Goal: Transaction & Acquisition: Book appointment/travel/reservation

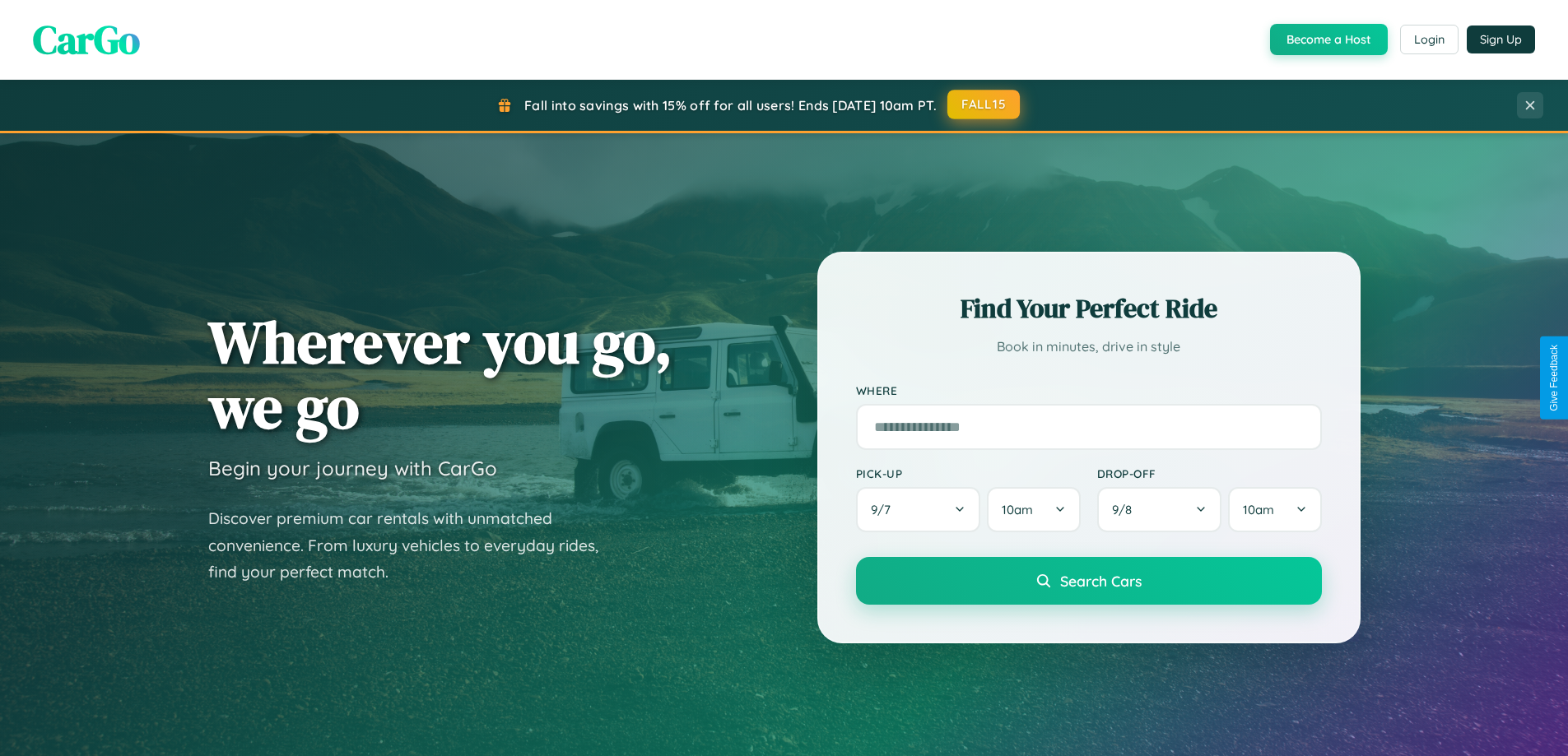
click at [984, 104] on button "FALL15" at bounding box center [984, 104] width 73 height 29
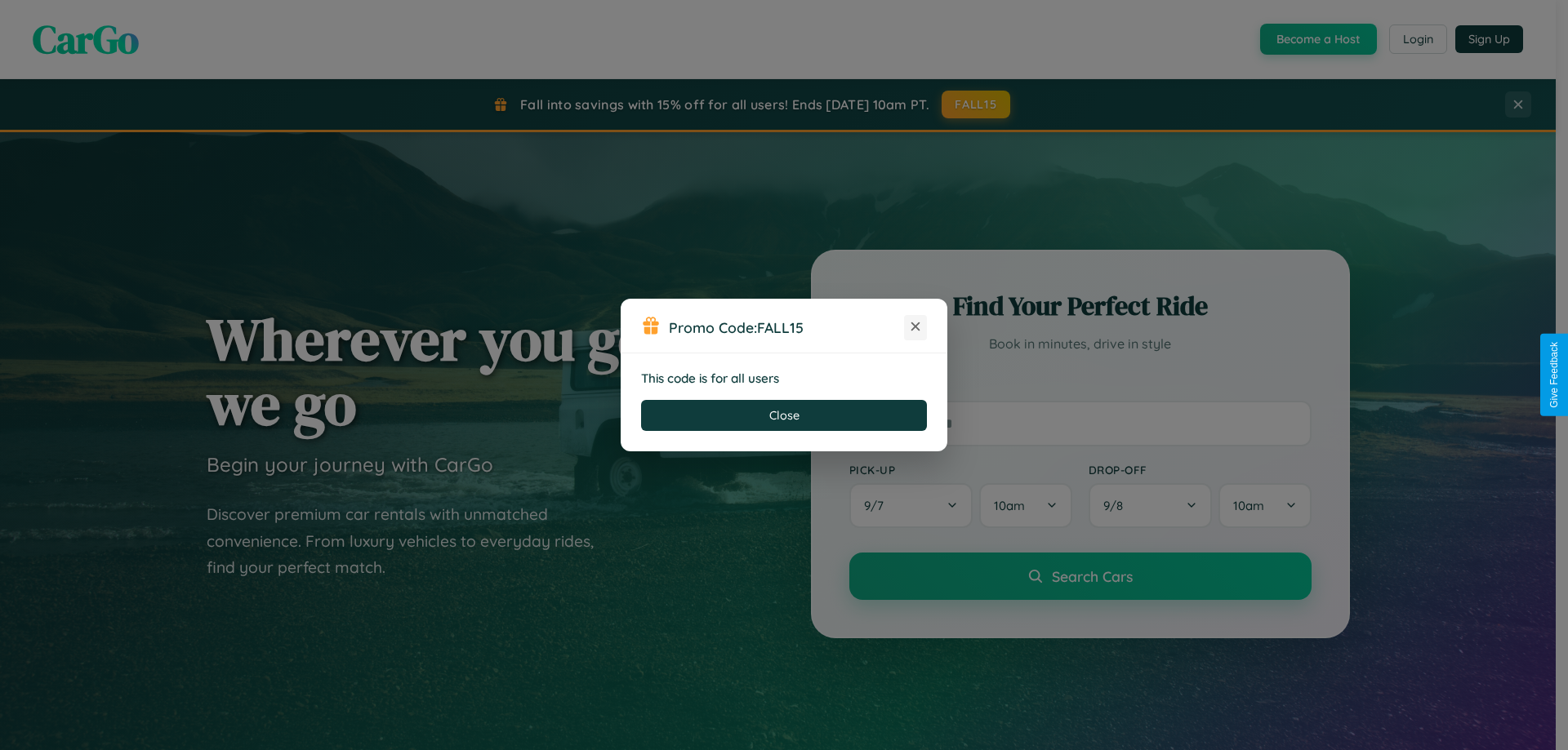
click at [916, 327] on icon at bounding box center [915, 326] width 17 height 17
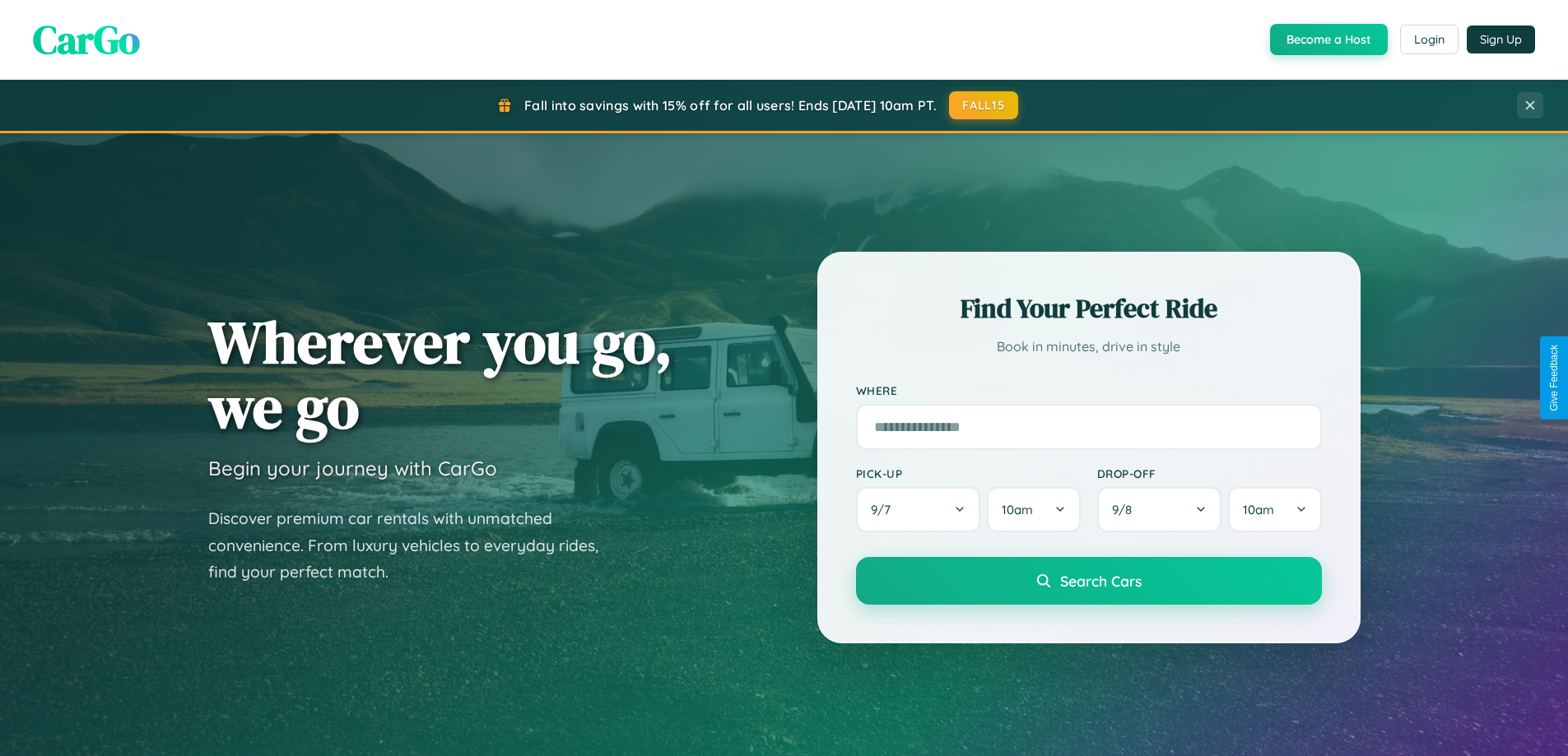
scroll to position [709, 0]
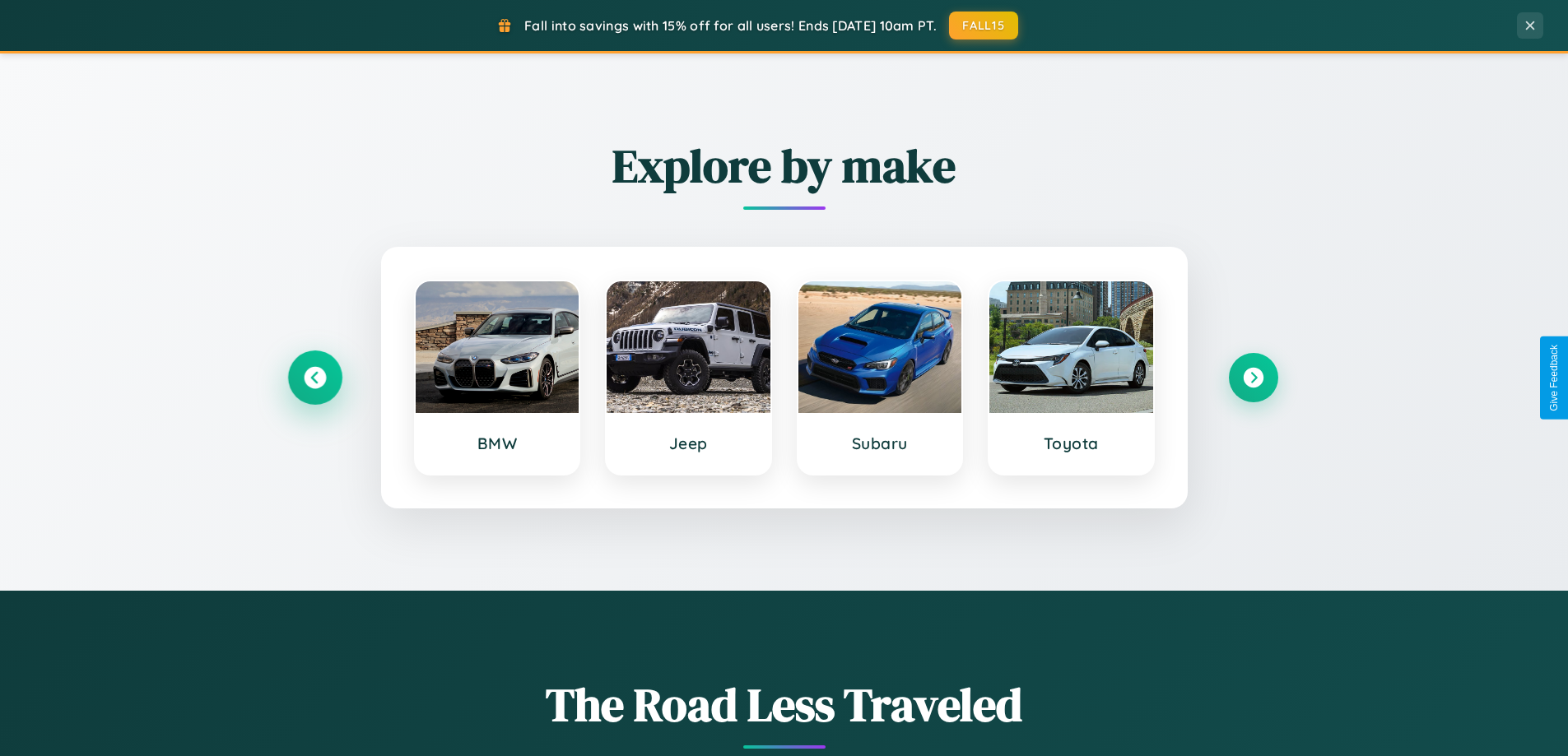
click at [314, 378] on icon at bounding box center [314, 378] width 23 height 23
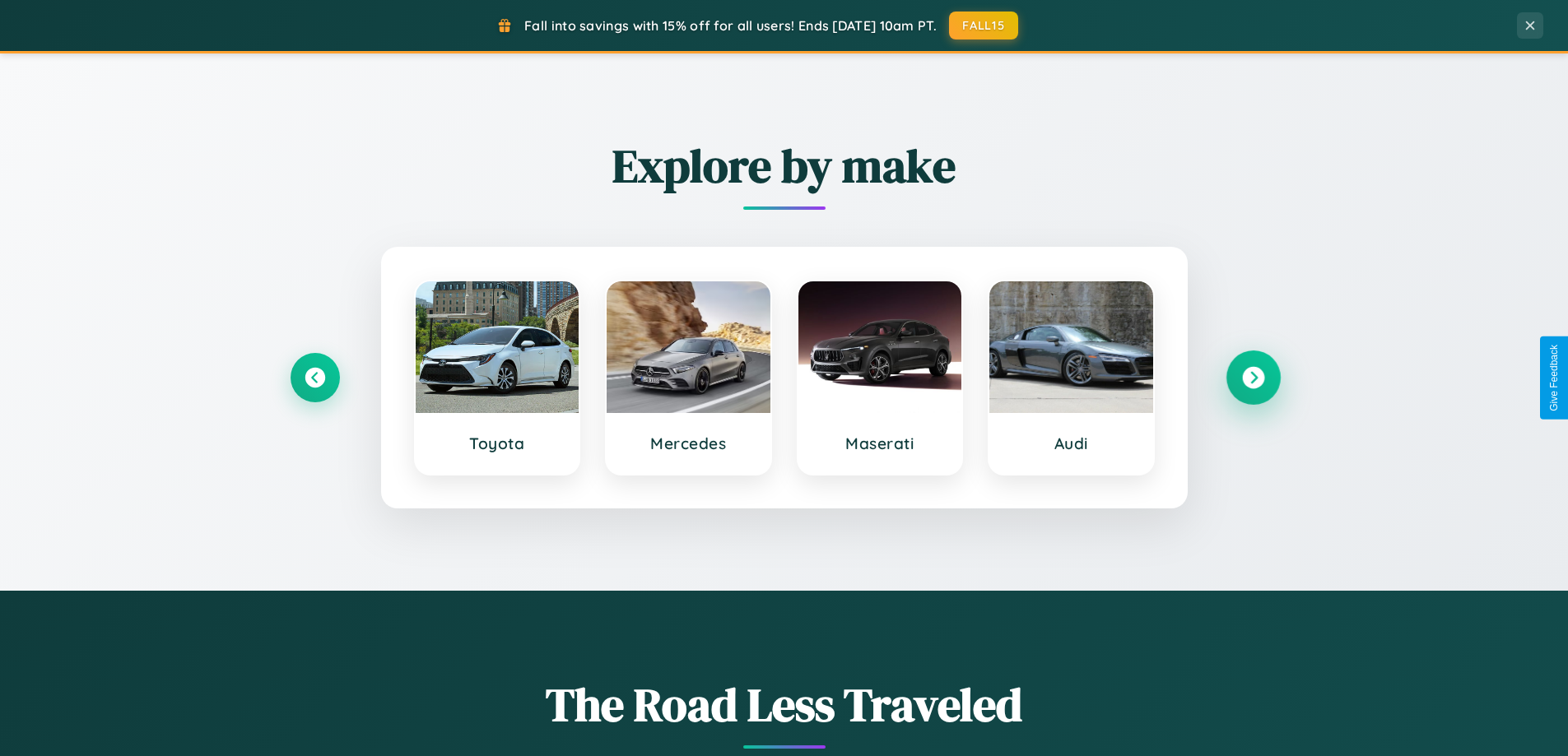
click at [1253, 378] on icon at bounding box center [1253, 378] width 23 height 23
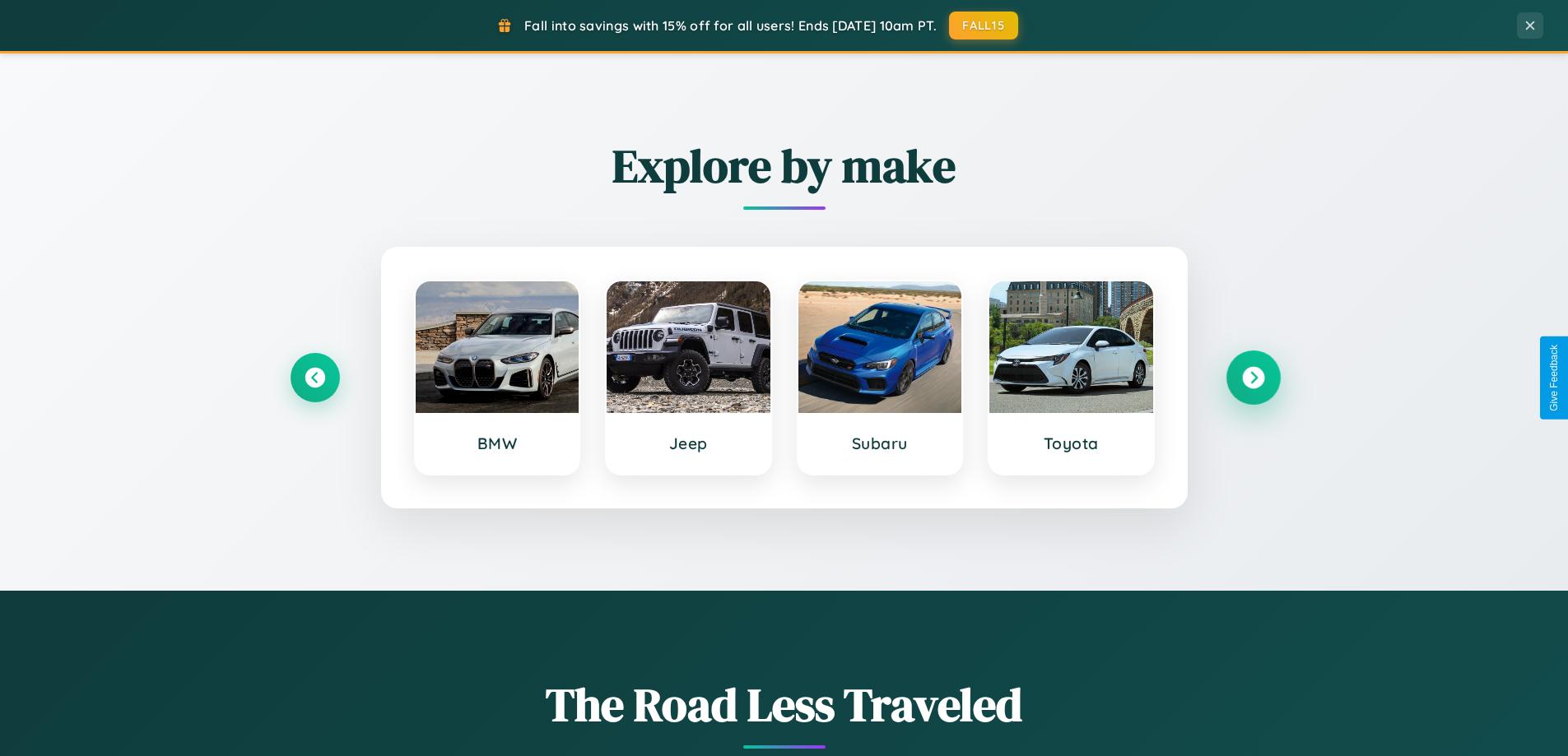
click at [1253, 378] on icon at bounding box center [1253, 378] width 23 height 23
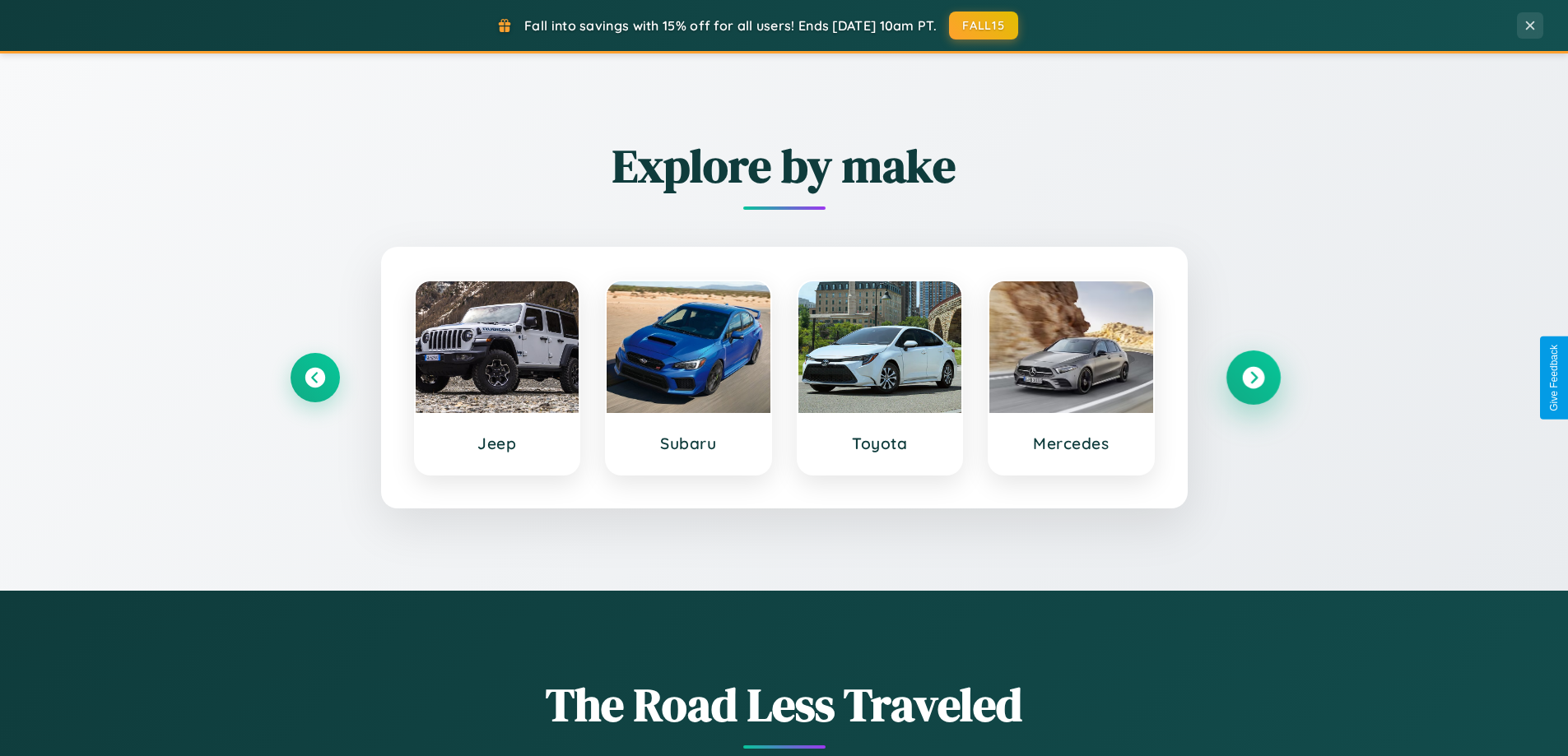
click at [1253, 378] on icon at bounding box center [1253, 378] width 23 height 23
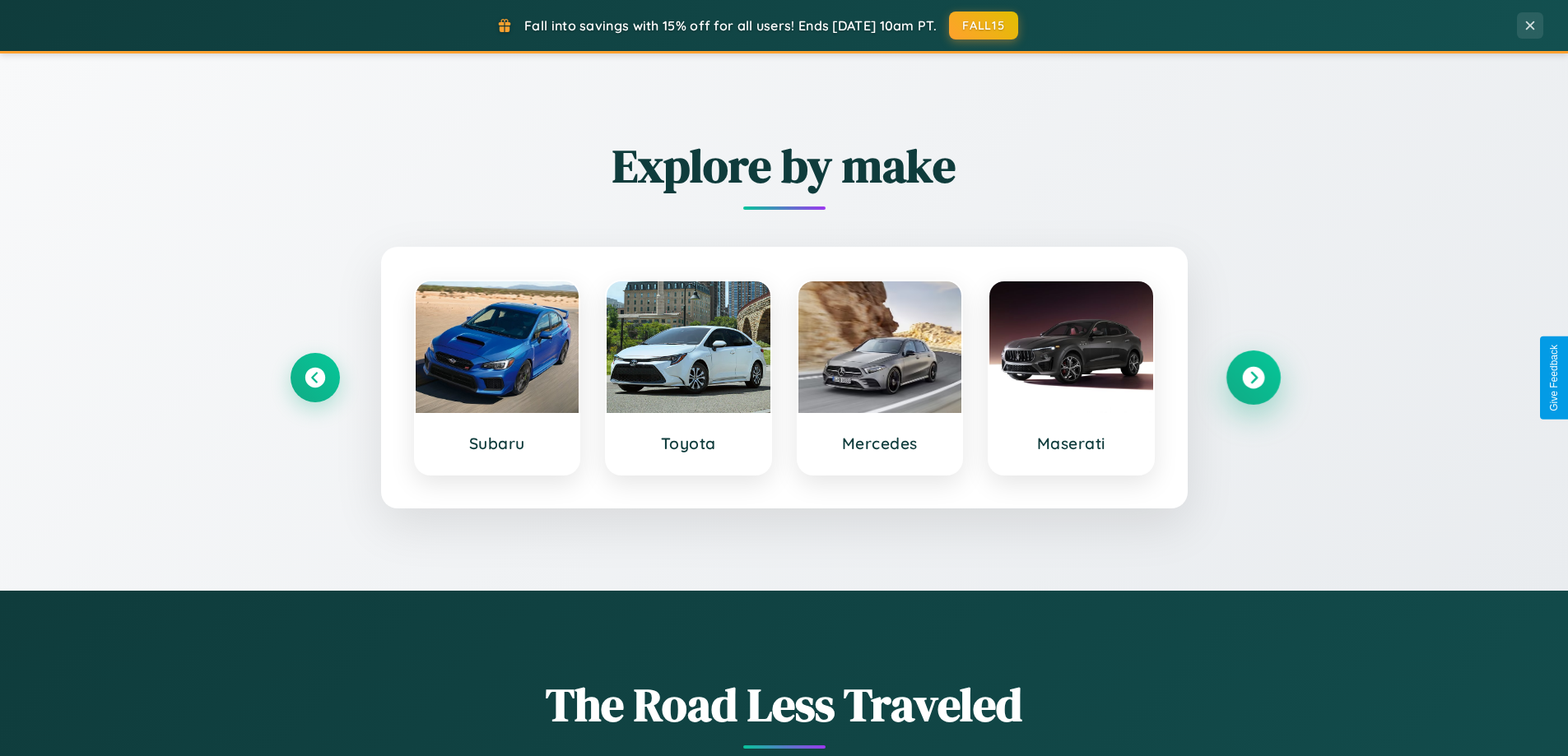
click at [1253, 378] on icon at bounding box center [1253, 378] width 23 height 23
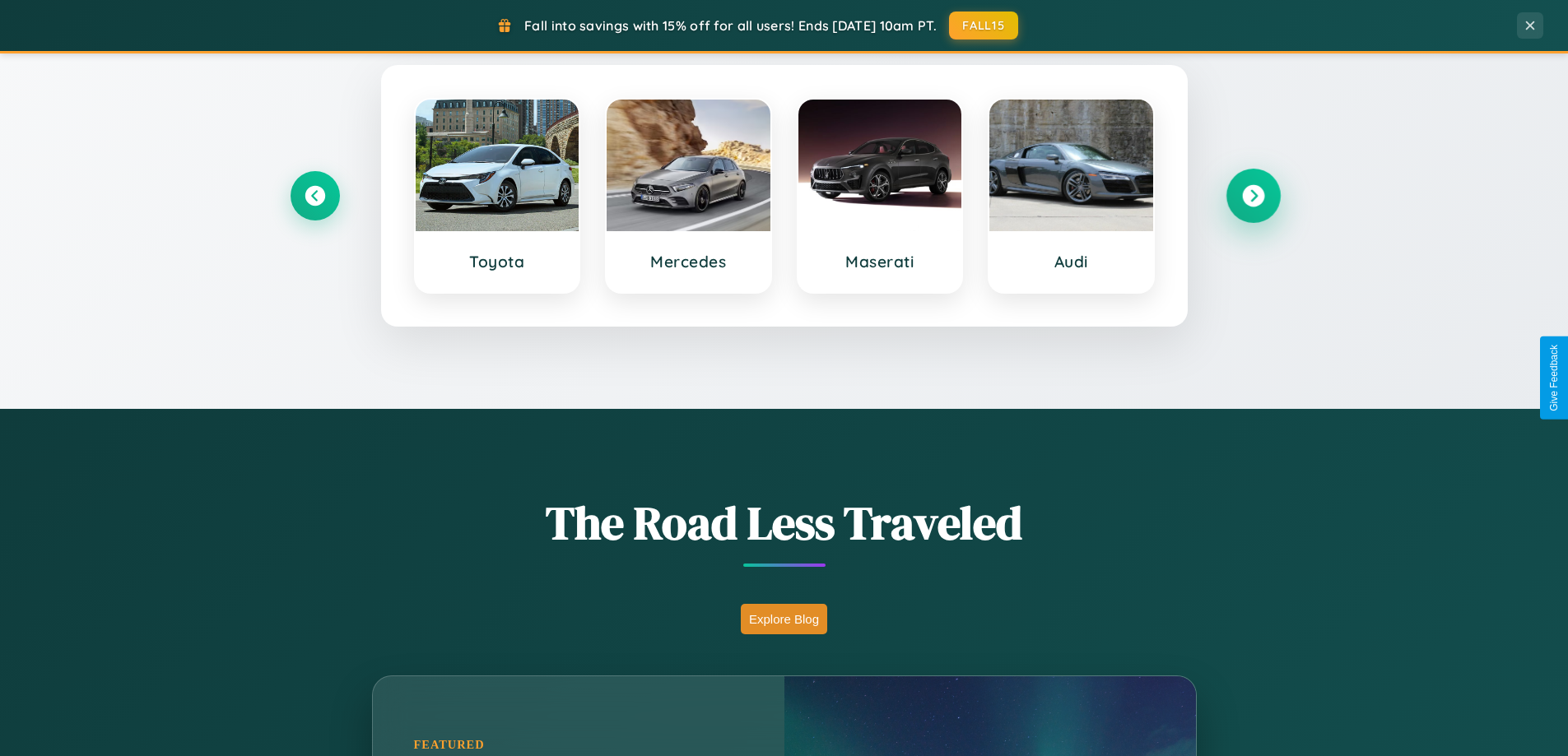
scroll to position [2644, 0]
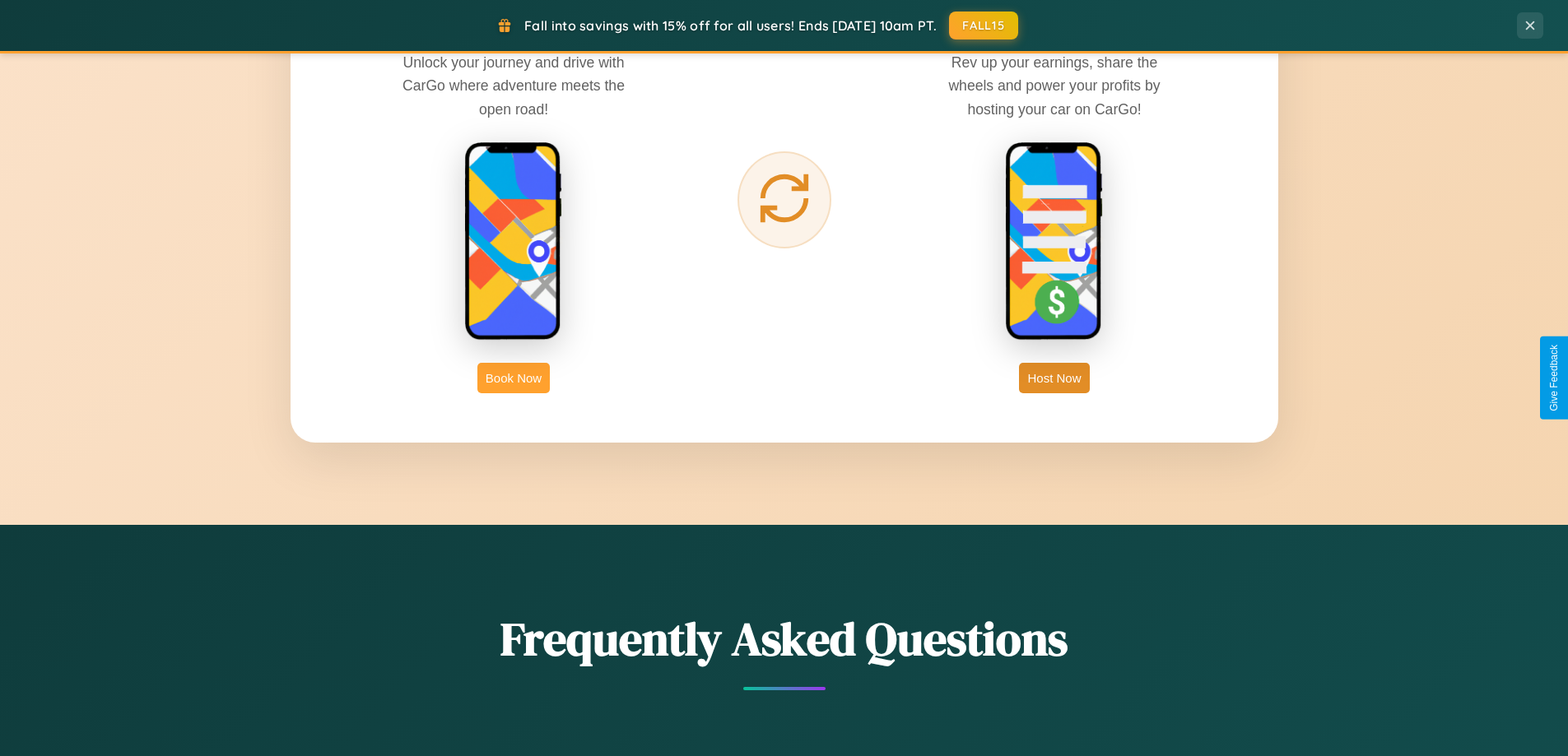
click at [514, 378] on button "Book Now" at bounding box center [514, 378] width 73 height 30
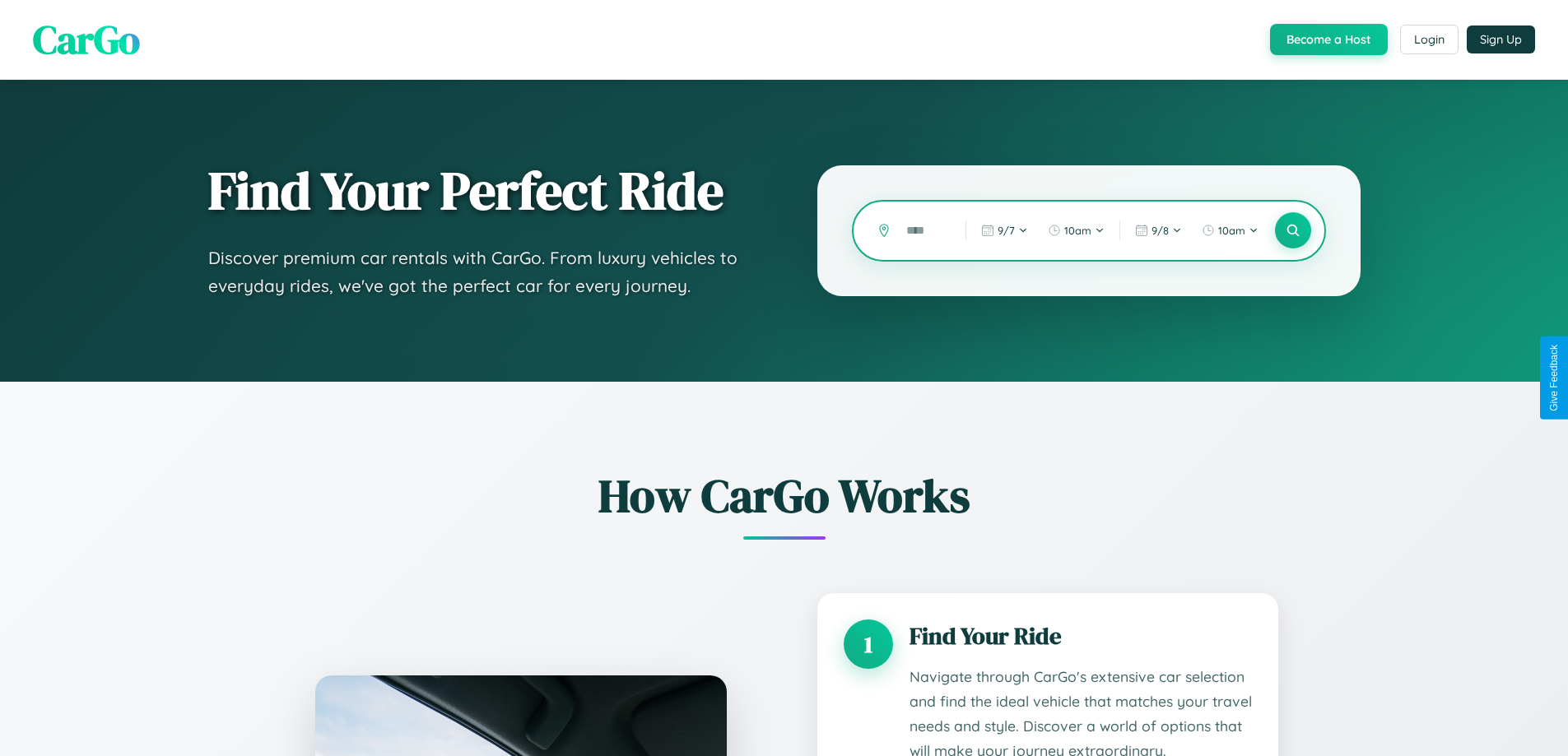
click at [923, 231] on input "text" at bounding box center [923, 230] width 51 height 28
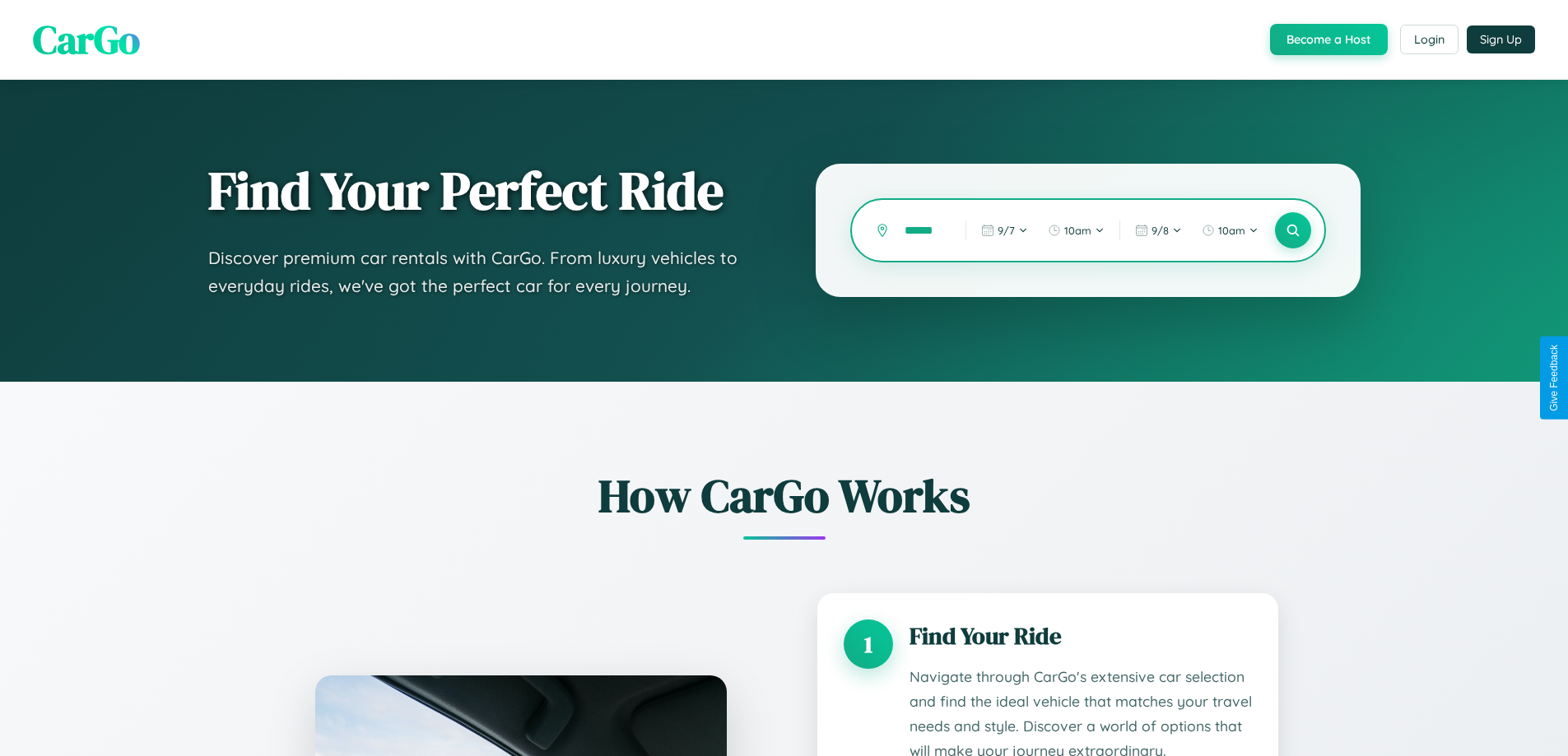
scroll to position [0, 8]
type input "******"
click at [1292, 231] on icon at bounding box center [1292, 231] width 16 height 16
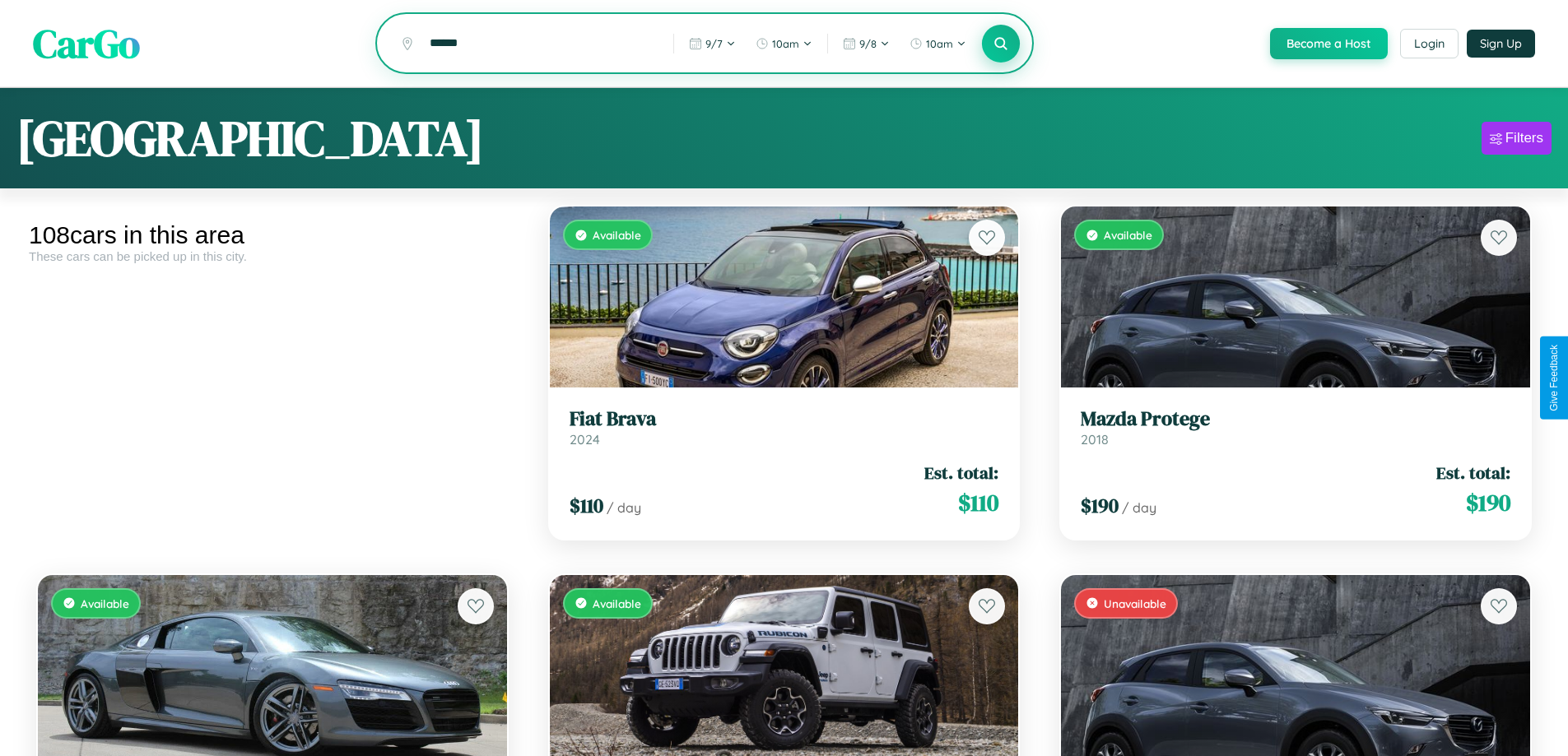
click at [1000, 44] on icon at bounding box center [1001, 43] width 16 height 16
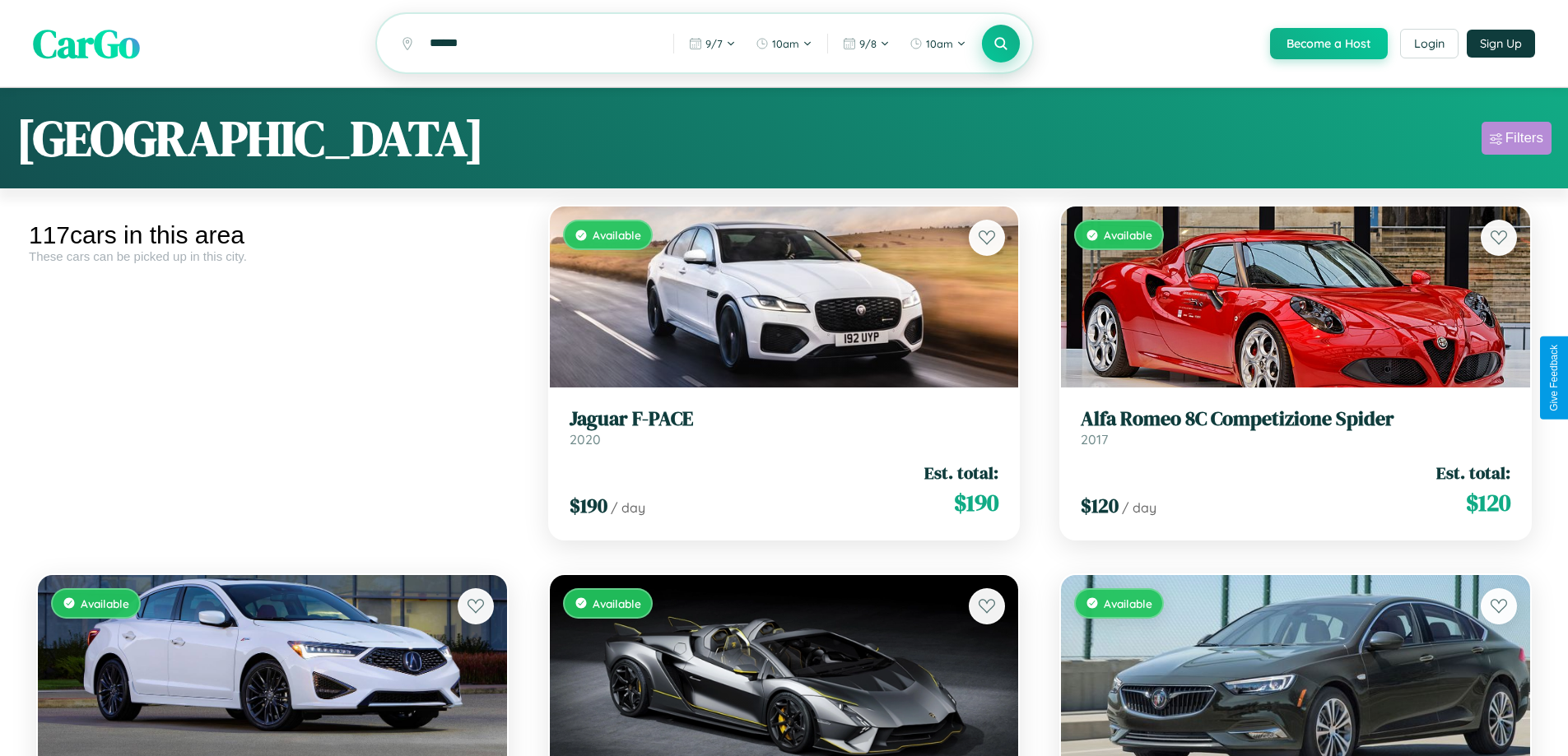
click at [1516, 140] on div "Filters" at bounding box center [1524, 137] width 38 height 17
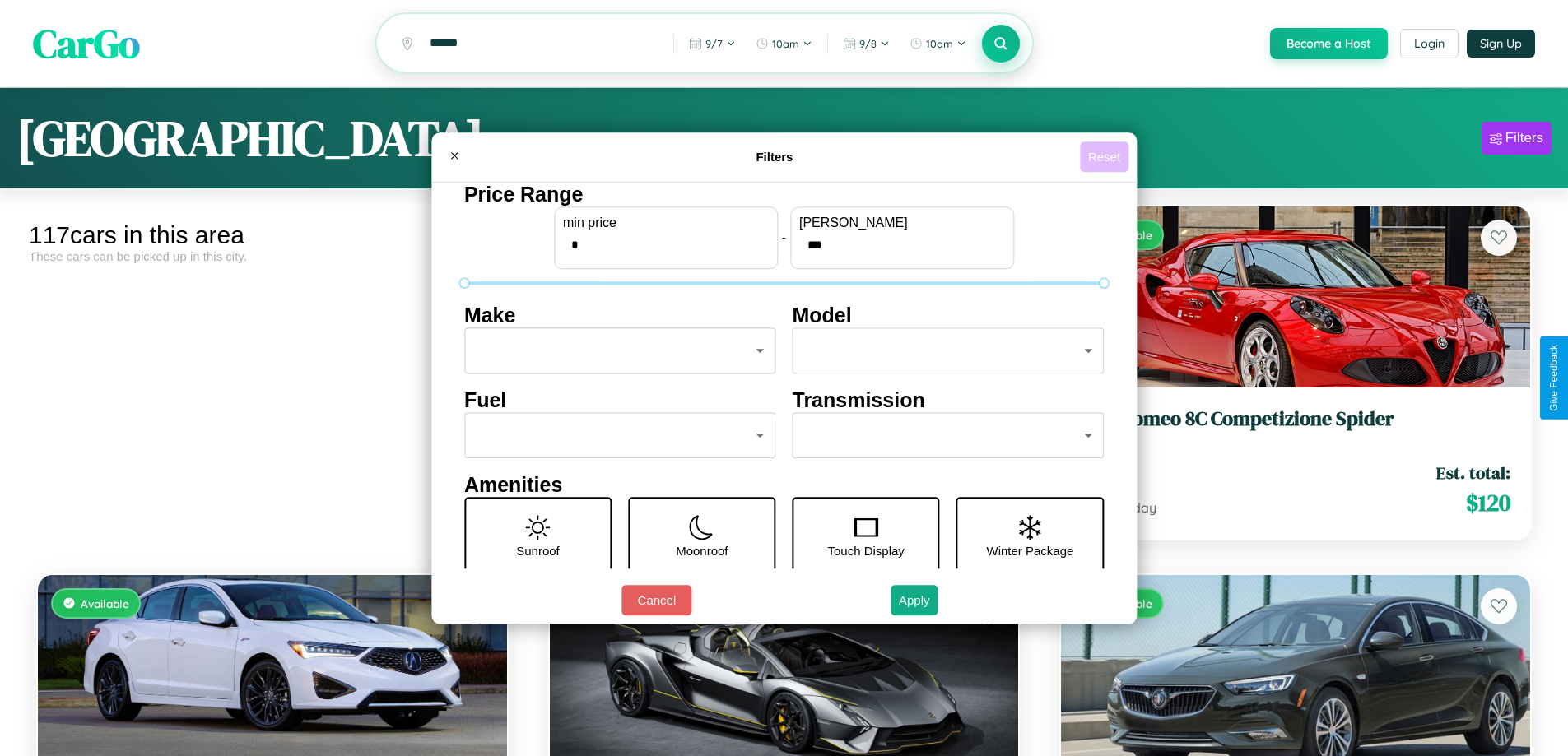
click at [1106, 156] on button "Reset" at bounding box center [1104, 156] width 48 height 30
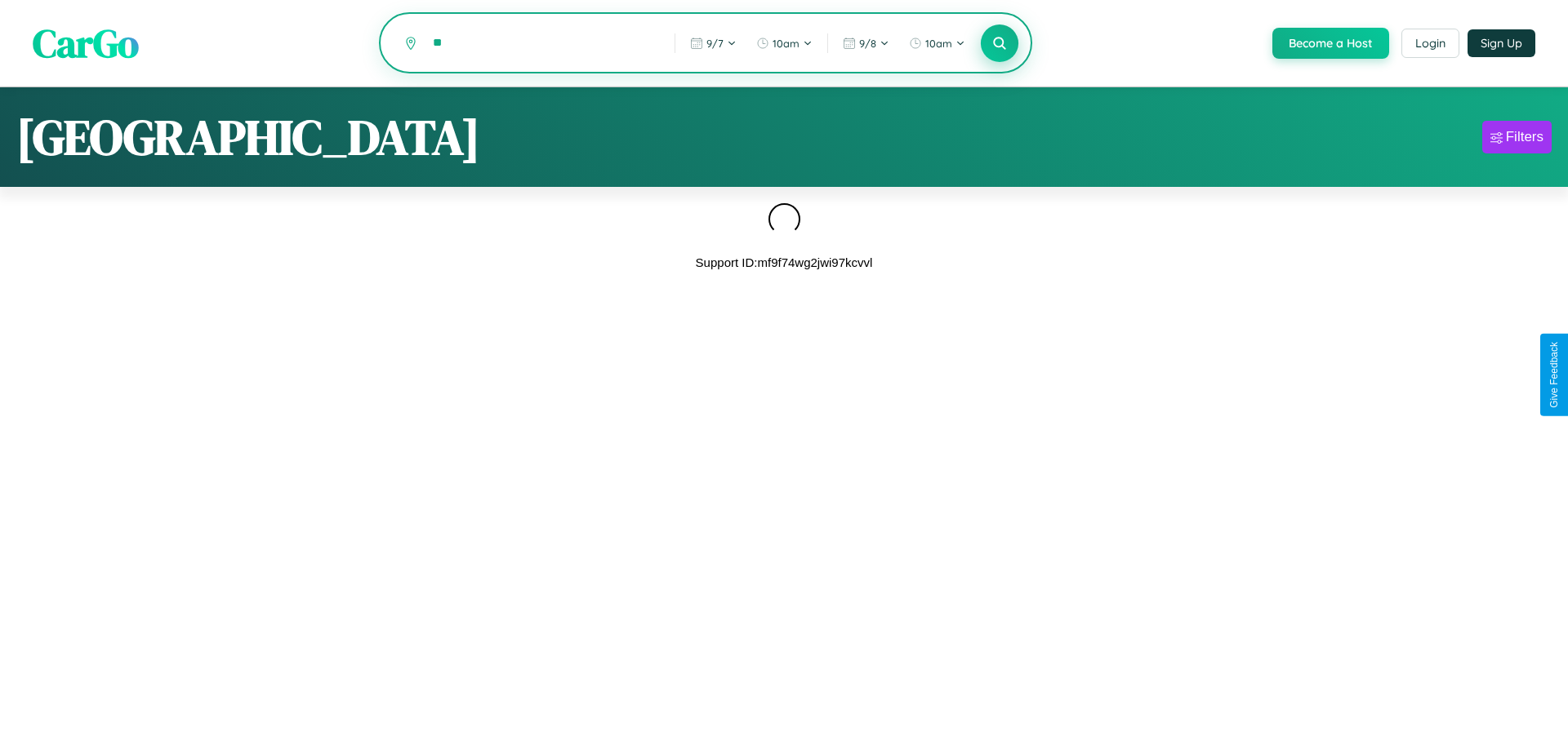
type input "*"
type input "******"
click at [998, 44] on icon at bounding box center [1000, 43] width 16 height 16
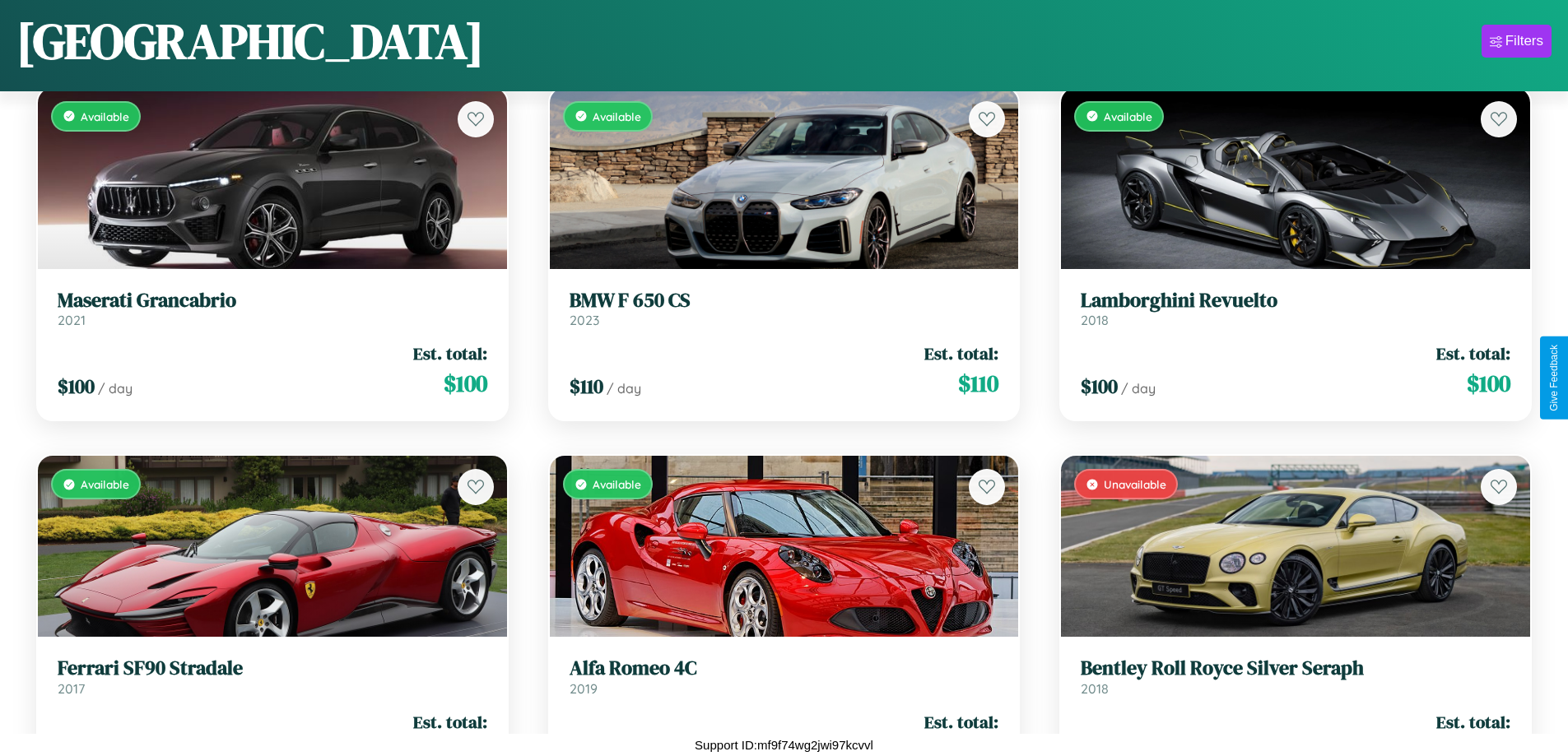
scroll to position [6496, 0]
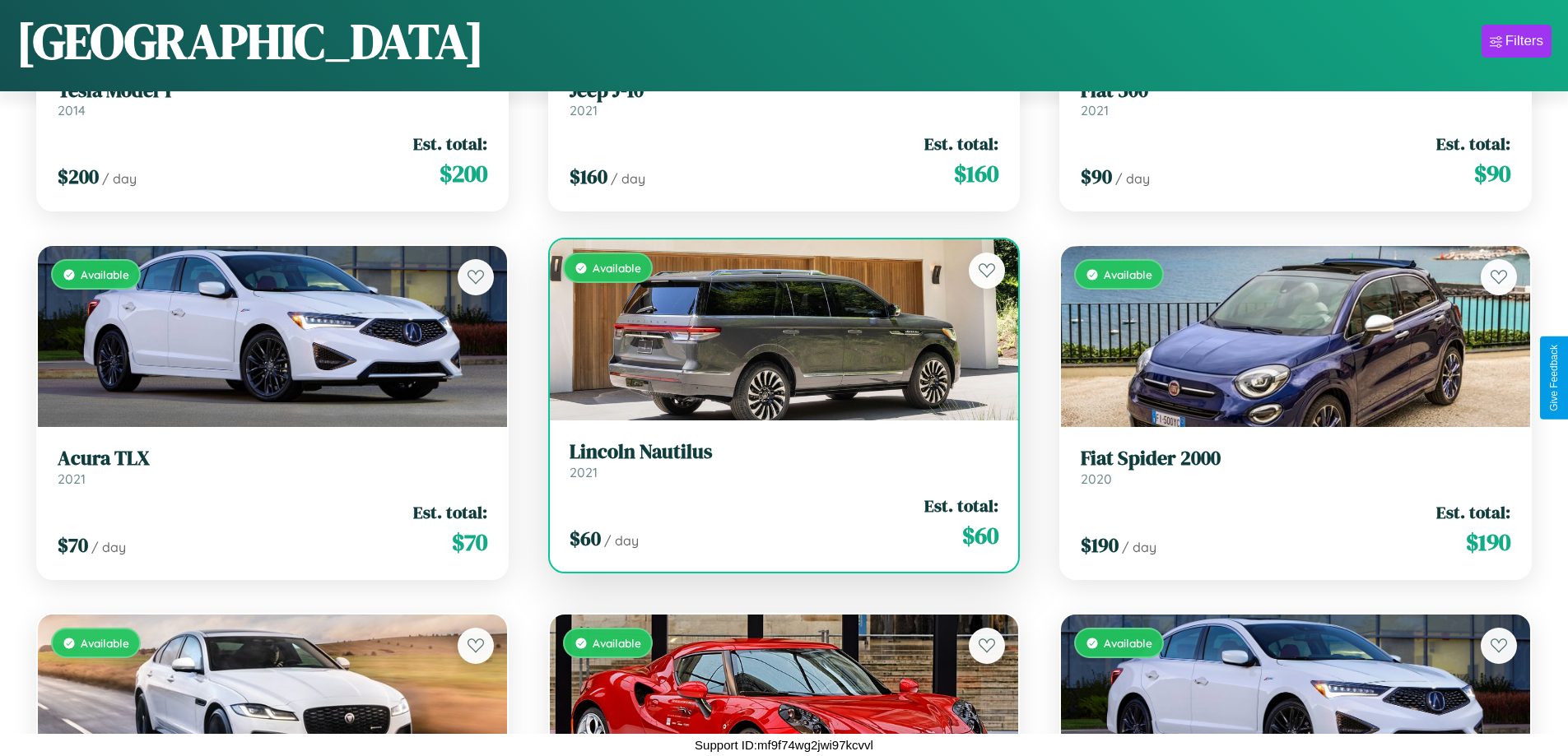
click at [777, 460] on h3 "Lincoln Nautilus" at bounding box center [784, 452] width 430 height 24
